Goal: Navigation & Orientation: Find specific page/section

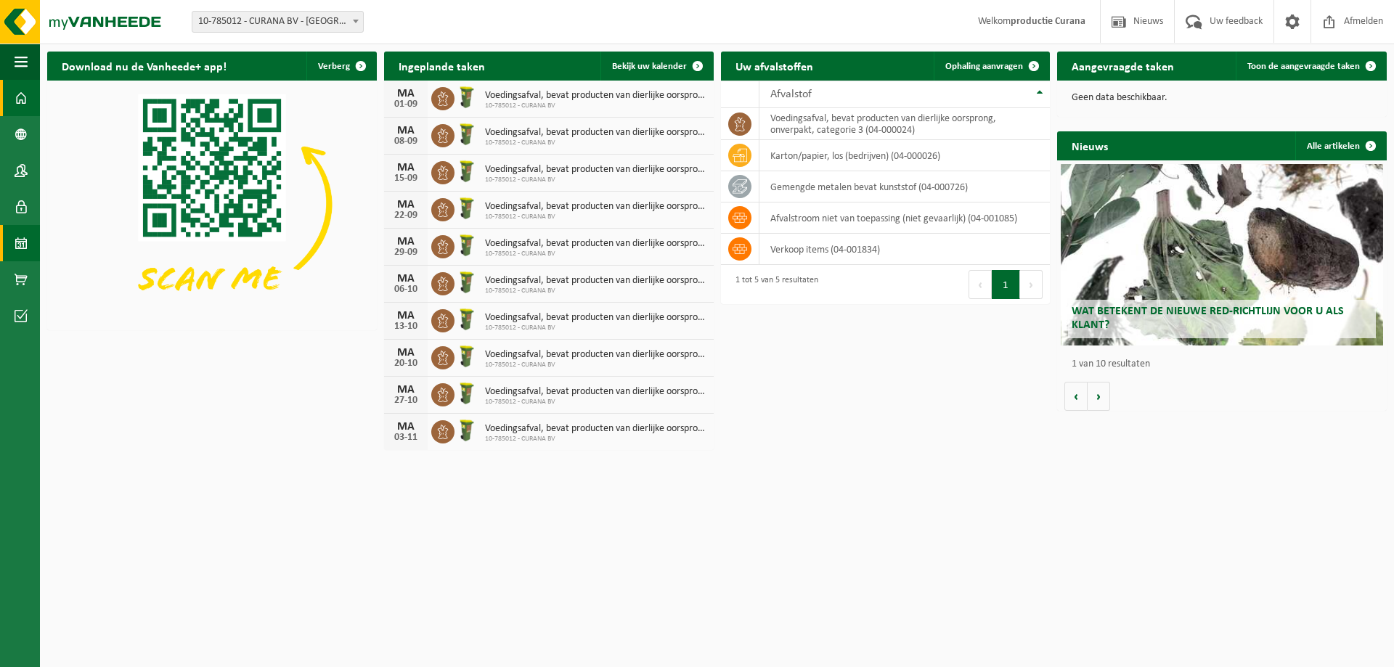
click at [15, 251] on span at bounding box center [21, 243] width 13 height 36
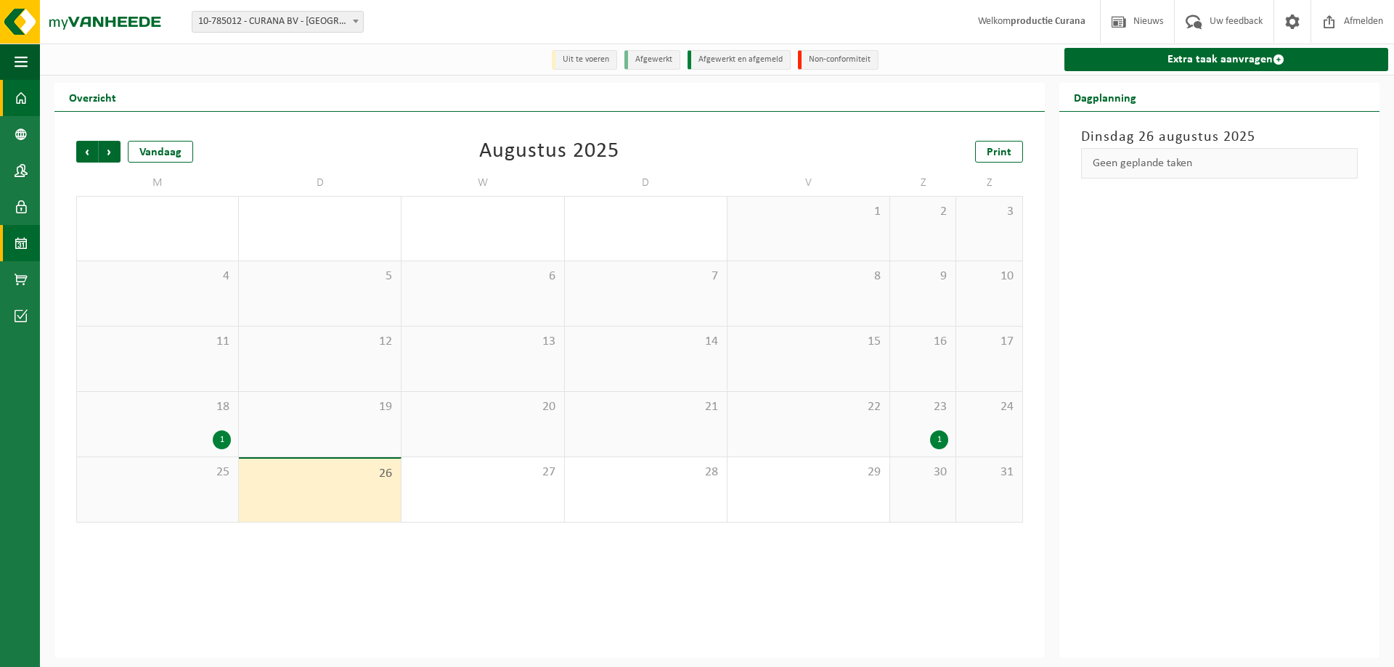
click at [17, 91] on span at bounding box center [21, 98] width 13 height 36
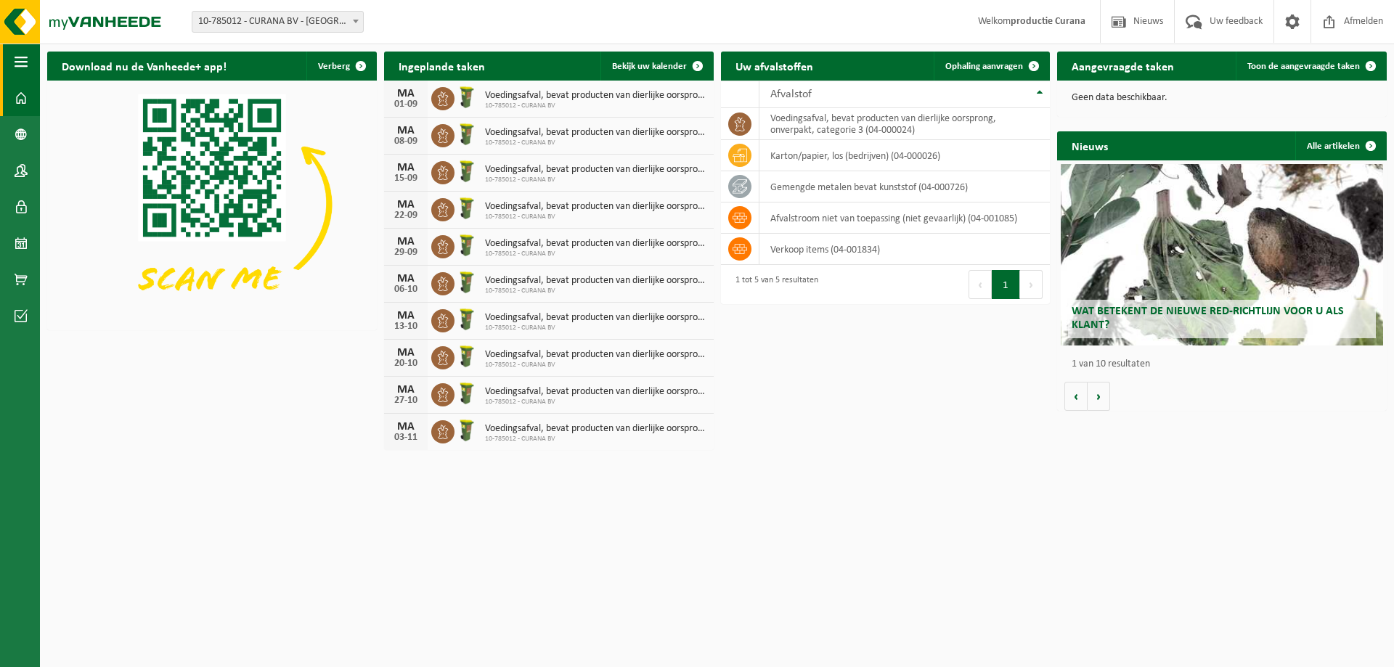
click at [17, 68] on span "button" at bounding box center [21, 62] width 13 height 36
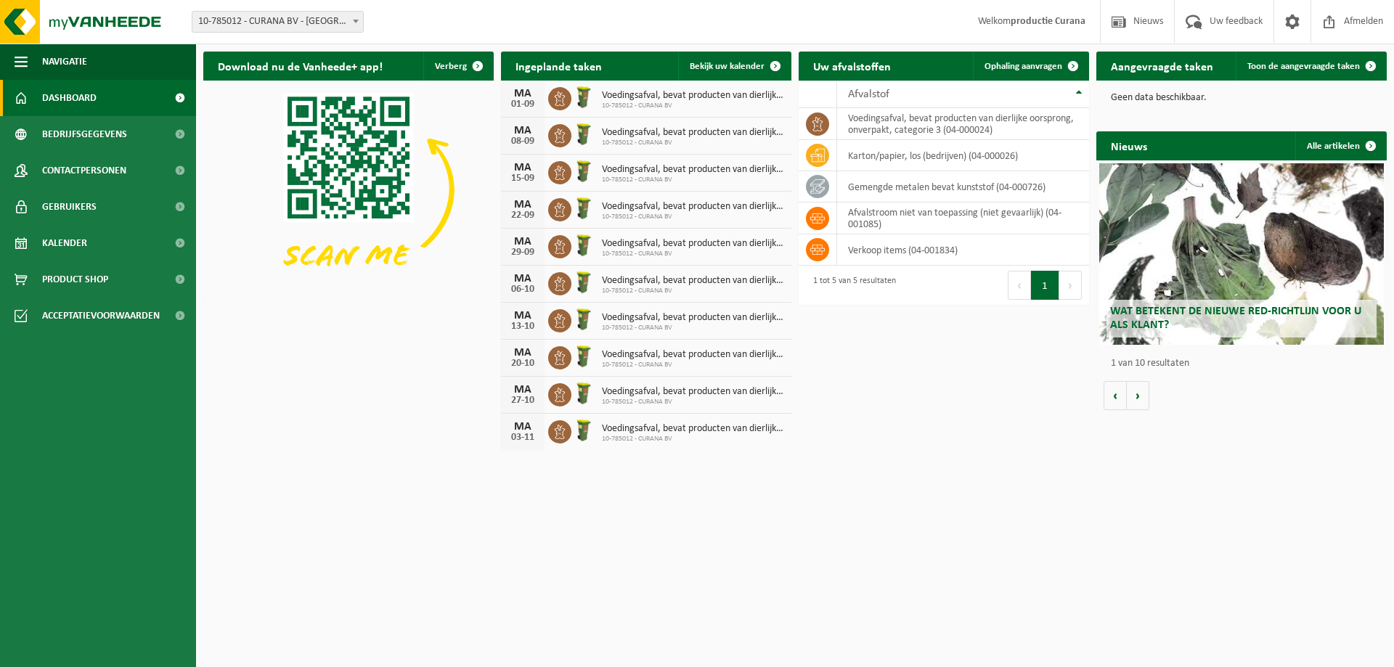
click at [95, 94] on span "Dashboard" at bounding box center [69, 98] width 54 height 36
click at [83, 145] on span "Bedrijfsgegevens" at bounding box center [84, 134] width 85 height 36
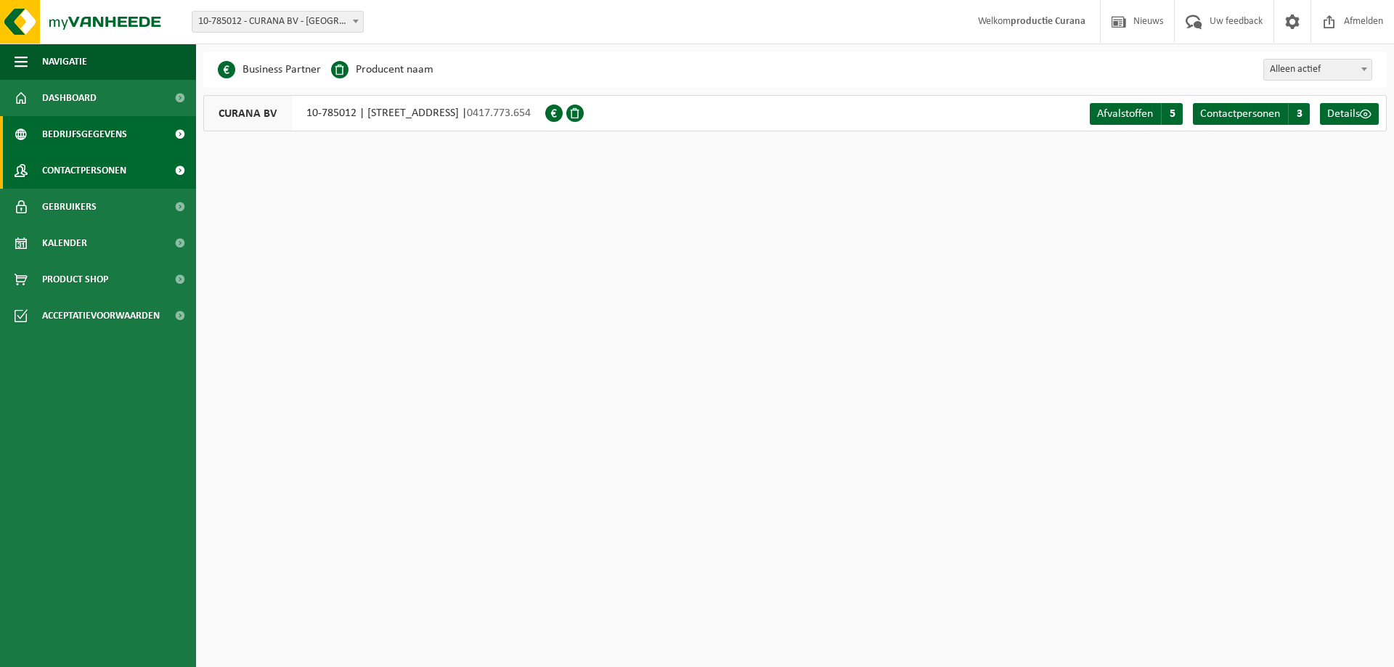
click at [62, 174] on span "Contactpersonen" at bounding box center [84, 170] width 84 height 36
